Goal: Task Accomplishment & Management: Use online tool/utility

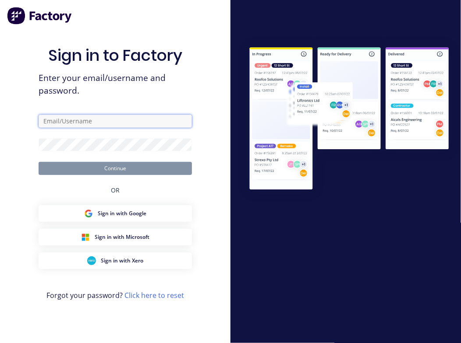
click at [77, 119] on input "text" at bounding box center [115, 121] width 153 height 13
type input "[PERSON_NAME][EMAIL_ADDRESS][PERSON_NAME][DOMAIN_NAME]"
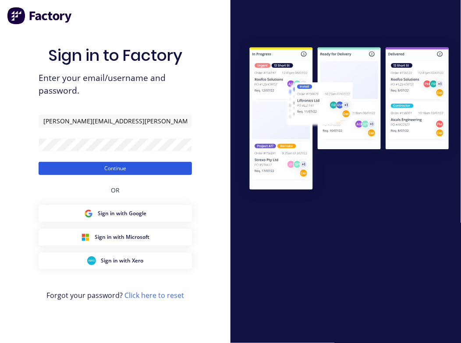
click at [105, 168] on button "Continue" at bounding box center [115, 168] width 153 height 13
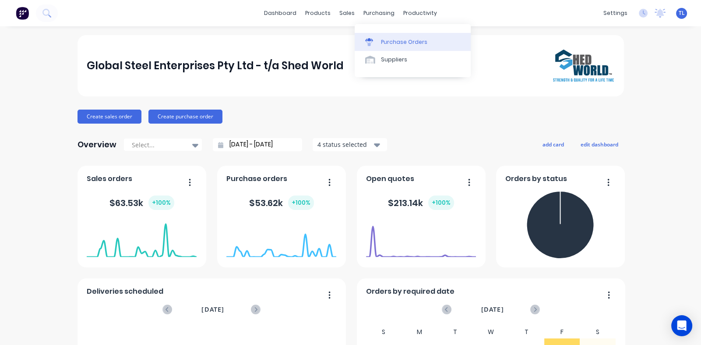
click at [393, 43] on div "Purchase Orders" at bounding box center [404, 42] width 46 height 8
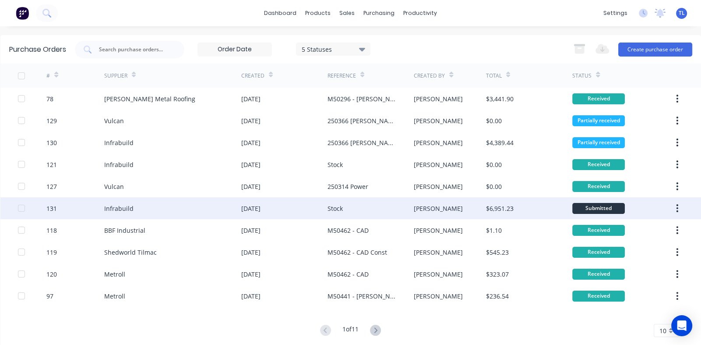
click at [129, 208] on div "Infrabuild" at bounding box center [118, 208] width 29 height 9
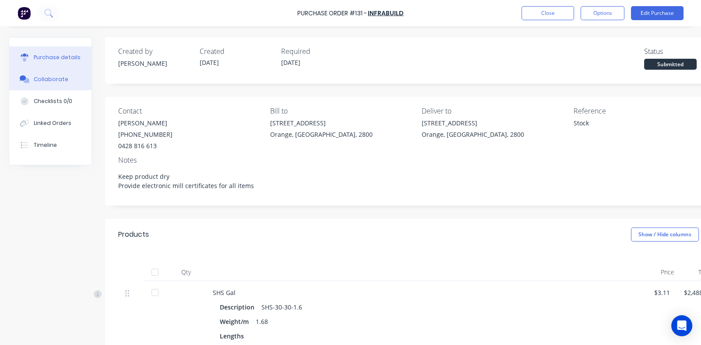
click at [49, 77] on div "Collaborate" at bounding box center [51, 79] width 35 height 8
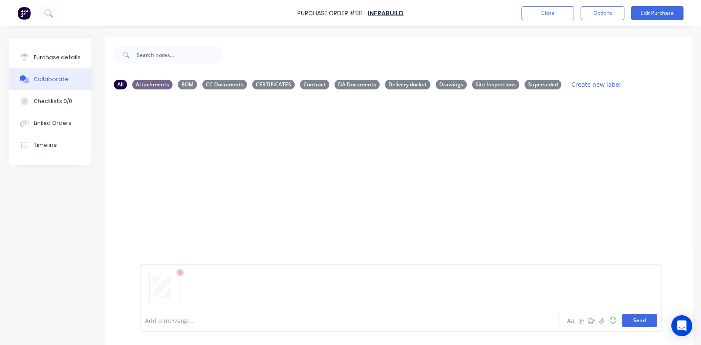
click at [460, 320] on button "Send" at bounding box center [639, 319] width 35 height 13
click at [210, 163] on icon "button" at bounding box center [211, 163] width 2 height 8
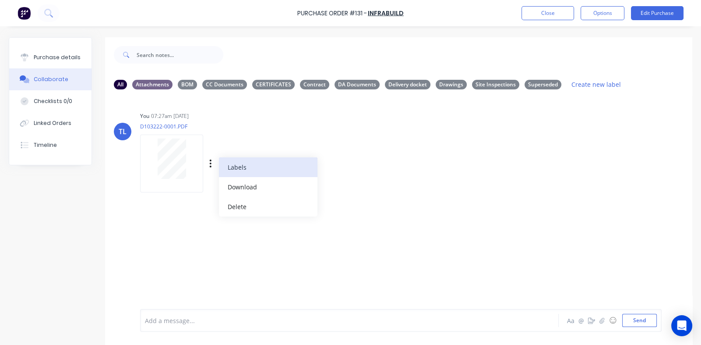
click at [239, 165] on button "Labels" at bounding box center [268, 167] width 99 height 20
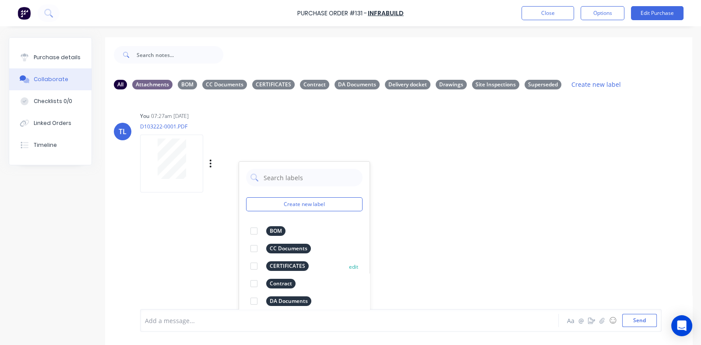
click at [253, 267] on div at bounding box center [254, 266] width 18 height 18
click at [460, 221] on div "TL You 07:27am [DATE] D103222-0001.PDF Labels Download Delete Create new label …" at bounding box center [398, 202] width 587 height 212
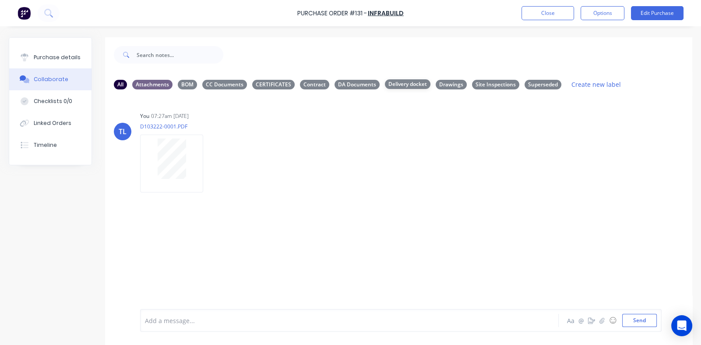
click at [391, 82] on div "Delivery docket" at bounding box center [408, 84] width 46 height 10
click at [274, 84] on div "CERTIFICATES" at bounding box center [273, 84] width 42 height 10
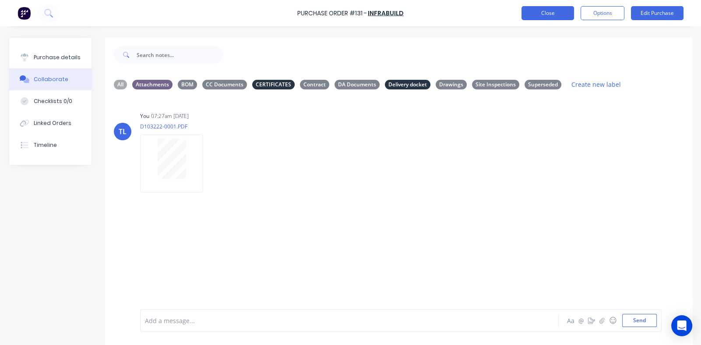
click at [460, 12] on button "Close" at bounding box center [547, 13] width 53 height 14
